Goal: Navigation & Orientation: Find specific page/section

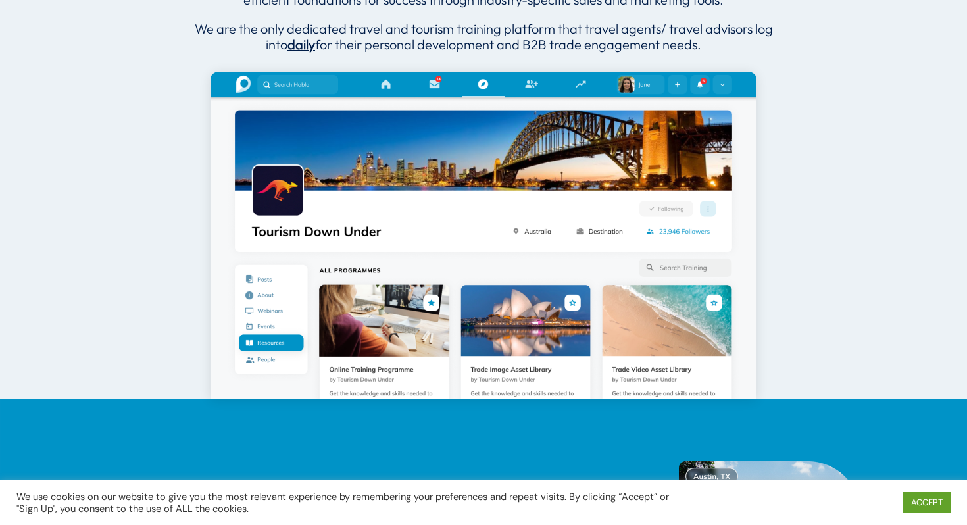
scroll to position [802, 0]
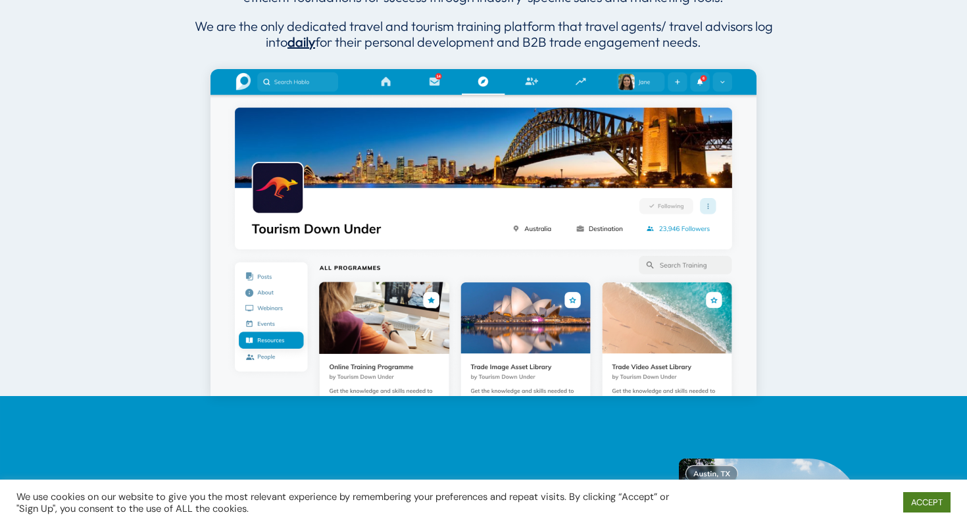
click at [930, 506] on link "ACCEPT" at bounding box center [926, 502] width 47 height 20
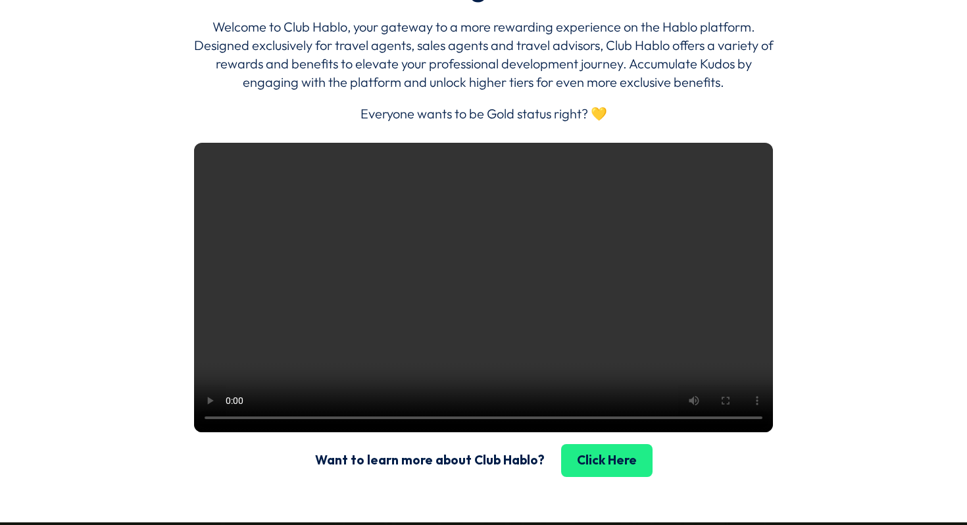
scroll to position [1732, 0]
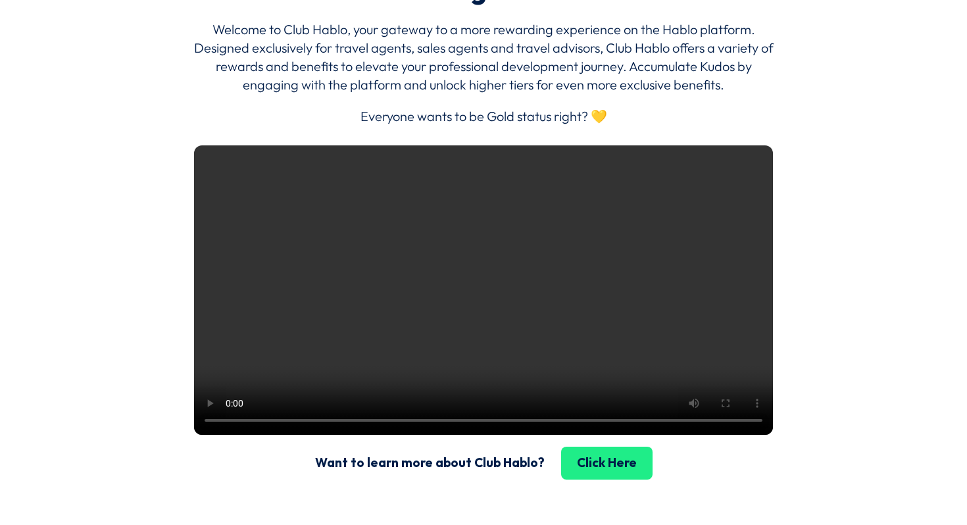
click at [576, 353] on video at bounding box center [483, 289] width 579 height 289
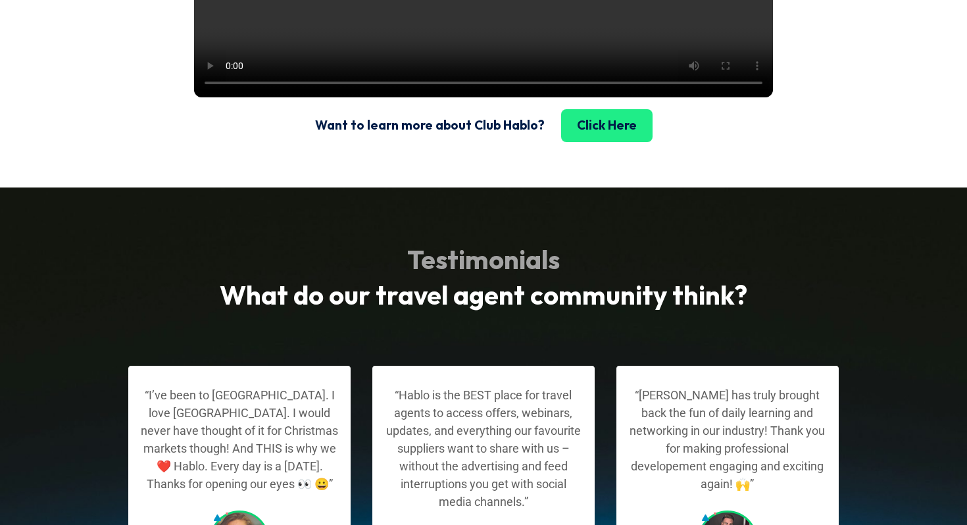
scroll to position [2072, 0]
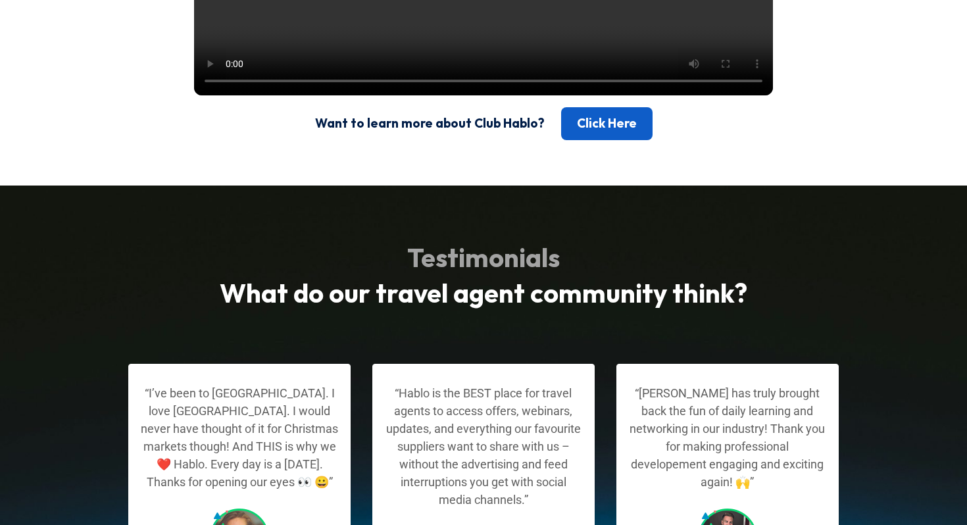
click at [598, 140] on link "Click Here" at bounding box center [606, 123] width 91 height 33
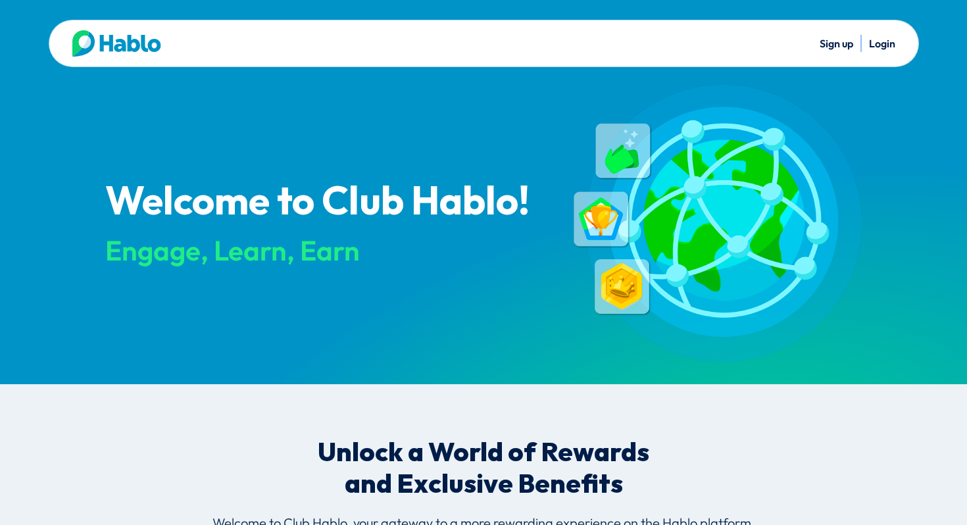
click at [193, 46] on div at bounding box center [278, 43] width 412 height 26
click at [98, 53] on img at bounding box center [116, 43] width 89 height 26
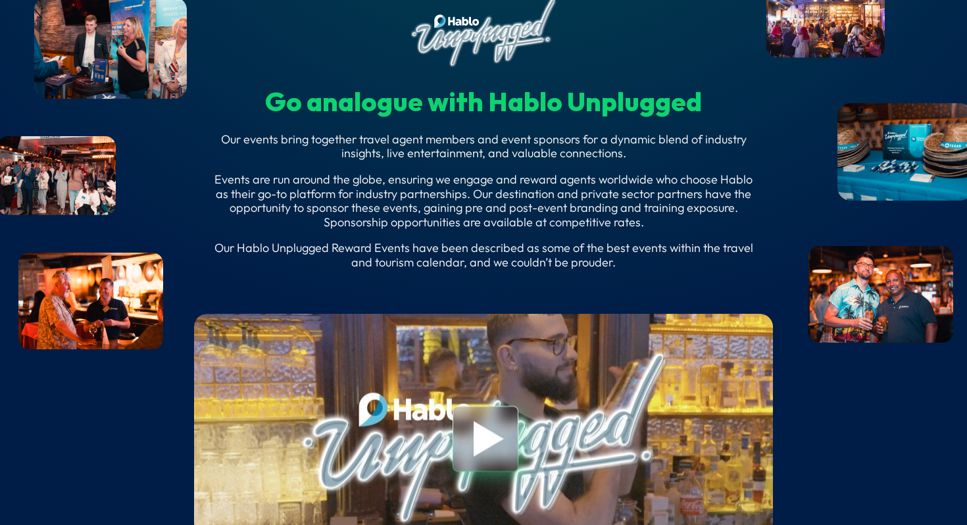
scroll to position [5056, 0]
